Goal: Transaction & Acquisition: Subscribe to service/newsletter

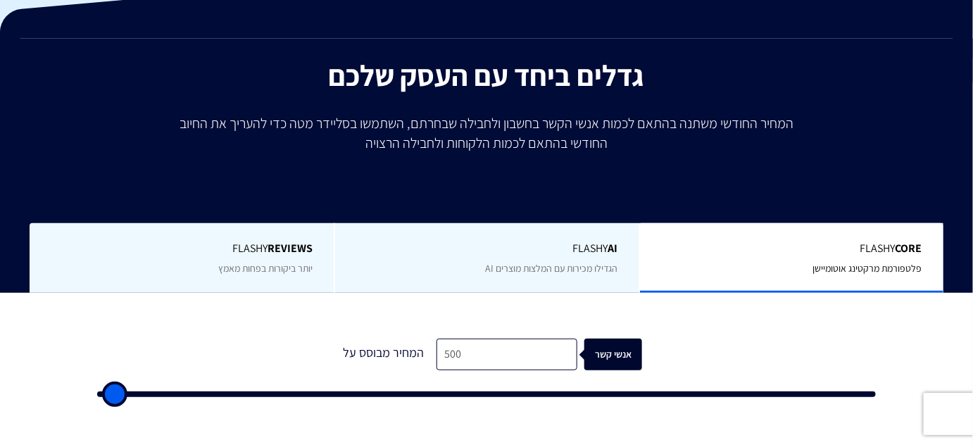
click at [312, 248] on b "REVIEWS" at bounding box center [290, 248] width 45 height 15
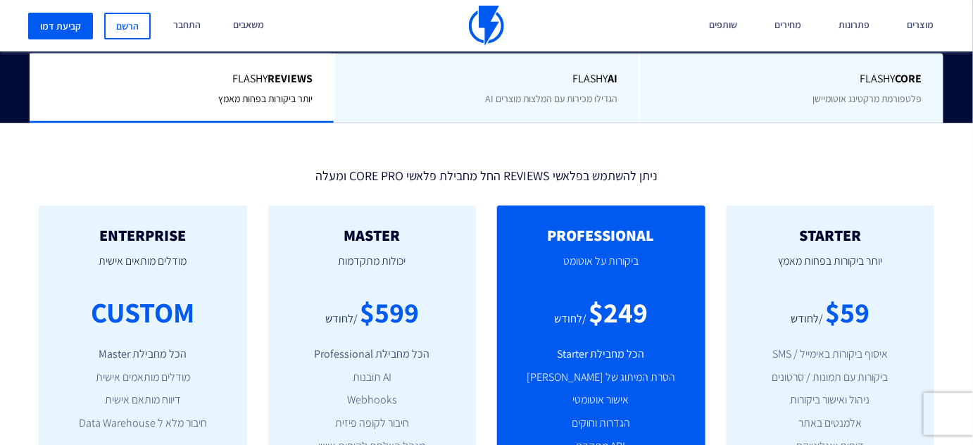
scroll to position [320, 0]
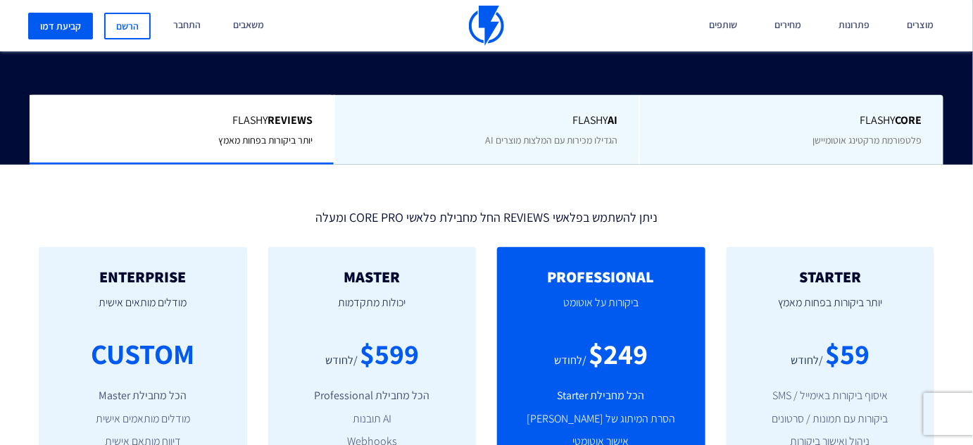
click at [823, 142] on span "פלטפורמת מרקטינג אוטומיישן" at bounding box center [867, 140] width 109 height 13
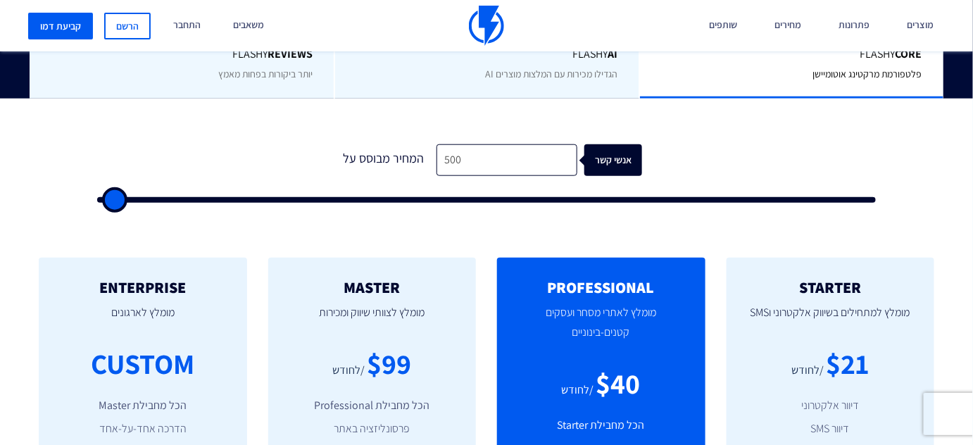
scroll to position [385, 0]
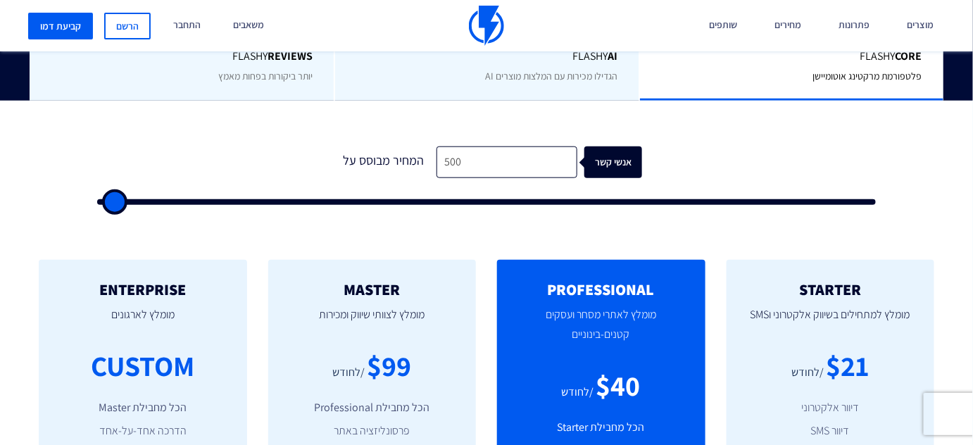
click at [244, 80] on span "יותר ביקורות בפחות מאמץ" at bounding box center [265, 76] width 94 height 13
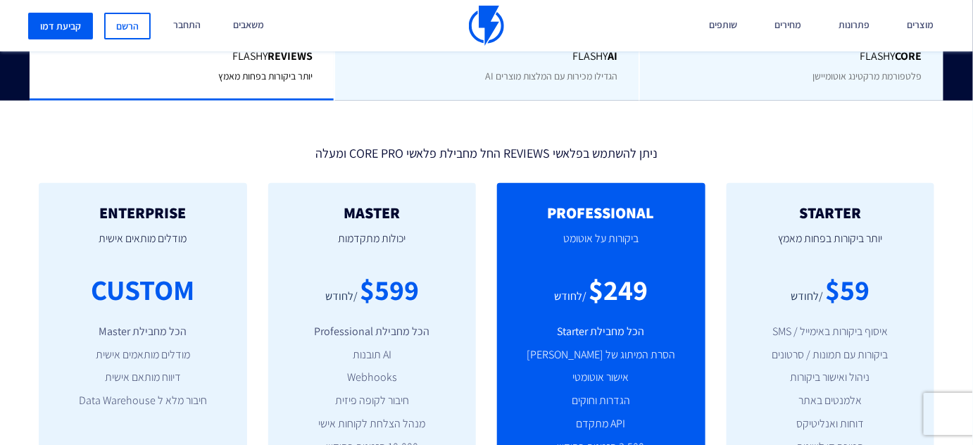
click at [829, 82] on span "פלטפורמת מרקטינג אוטומיישן" at bounding box center [867, 76] width 109 height 13
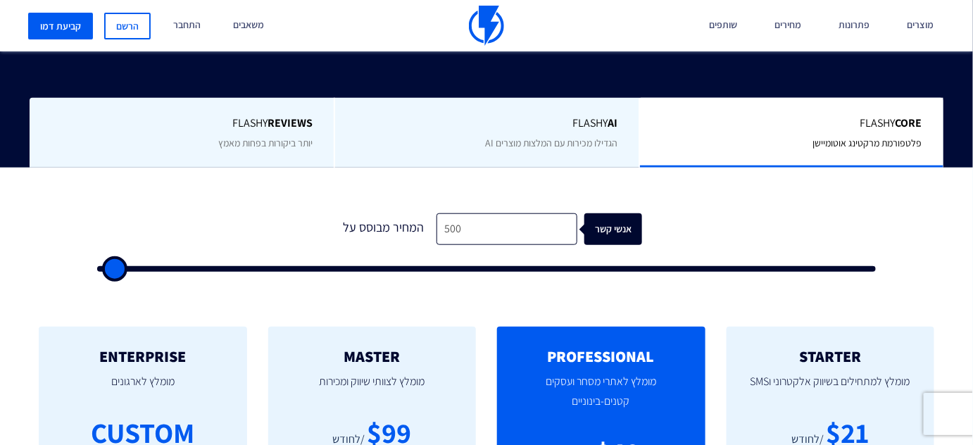
scroll to position [320, 0]
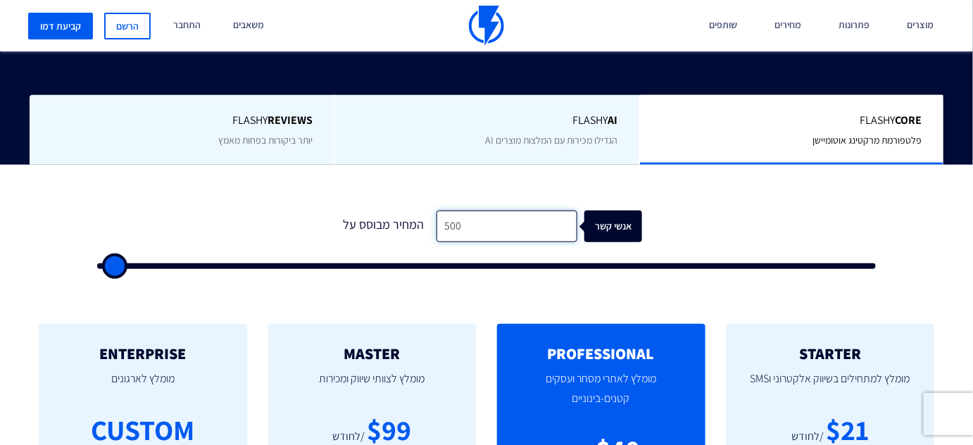
drag, startPoint x: 516, startPoint y: 227, endPoint x: 342, endPoint y: 228, distance: 174.0
click at [342, 228] on div "המחיר מבוסס על 500 אנשי קשר" at bounding box center [486, 227] width 311 height 32
type input "2"
type input "500"
type input "20"
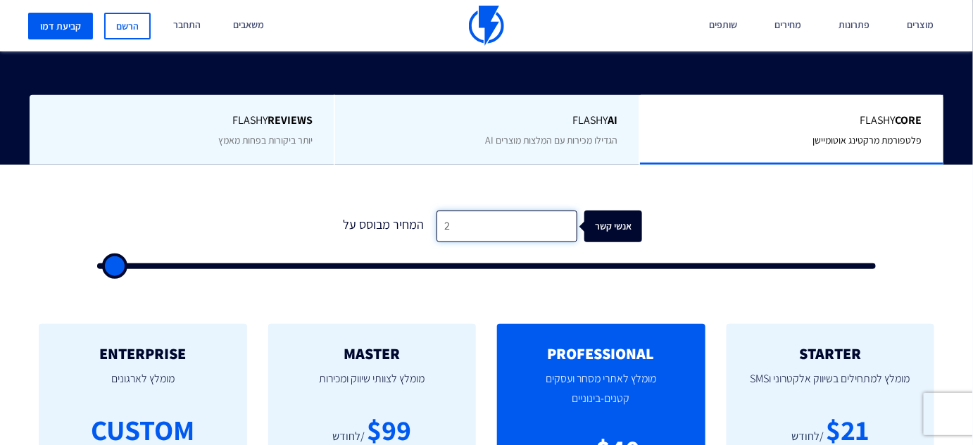
type input "500"
type input "200"
type input "500"
type input "2,000"
type input "2000"
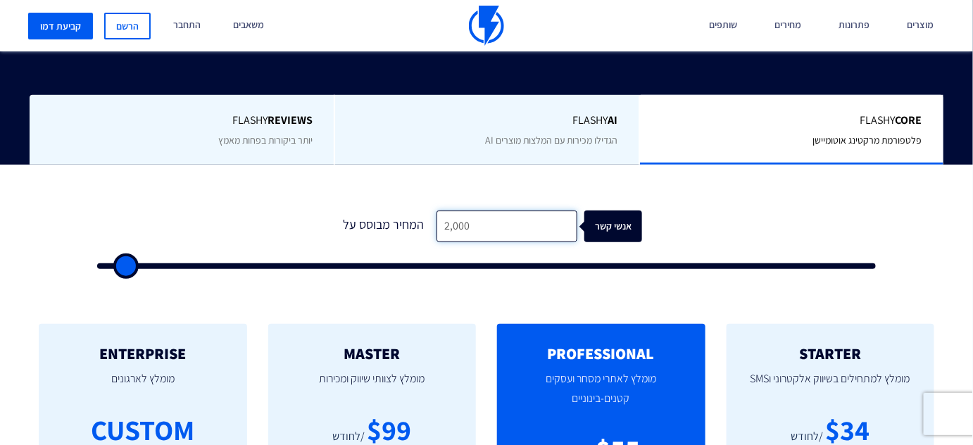
type input "5"
type input "500"
type input "50"
type input "500"
type input "5,000"
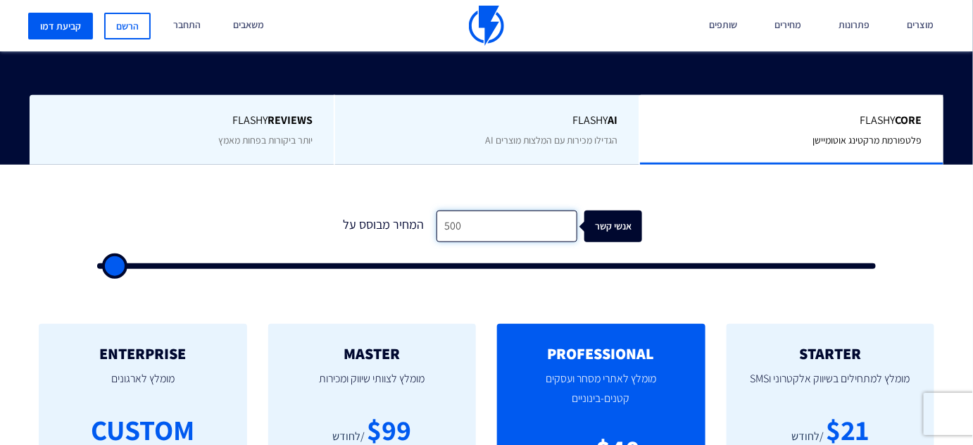
type input "5000"
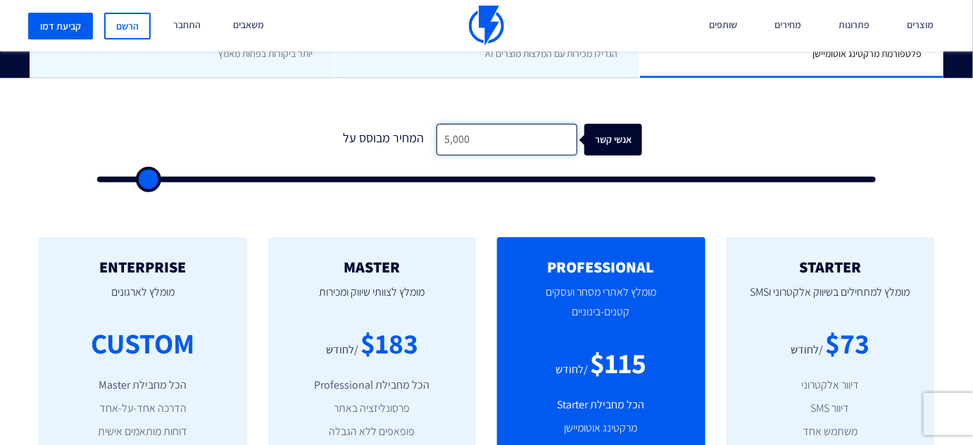
scroll to position [385, 0]
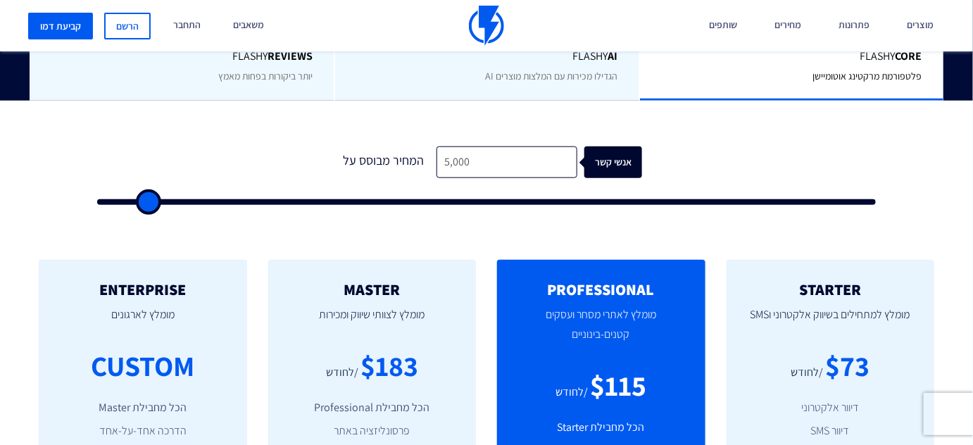
click at [302, 94] on div "Flashy REVIEWS יותר ביקורות בפחות מאמץ" at bounding box center [182, 66] width 304 height 70
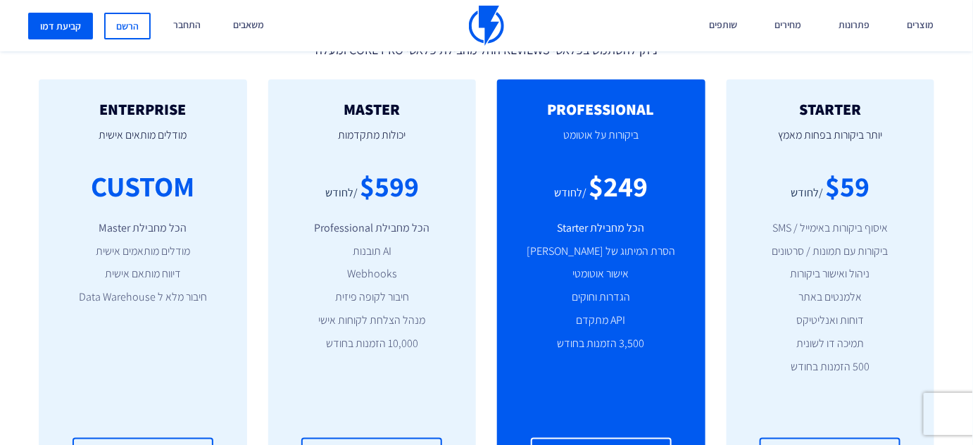
scroll to position [513, 0]
